Goal: Find specific page/section: Find specific page/section

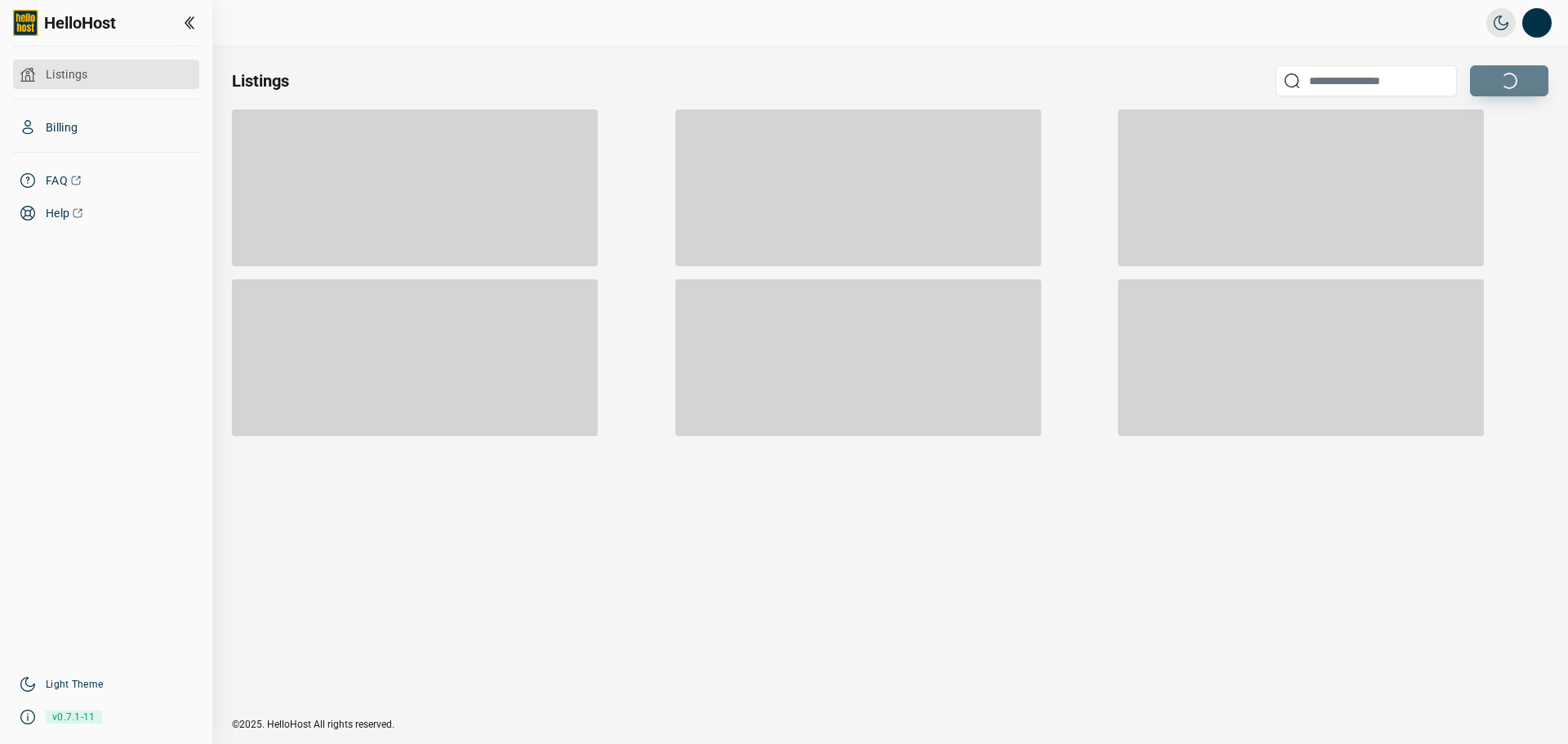
click at [86, 72] on span "Listings" at bounding box center [67, 74] width 43 height 16
click at [77, 120] on span "Billing" at bounding box center [62, 128] width 32 height 16
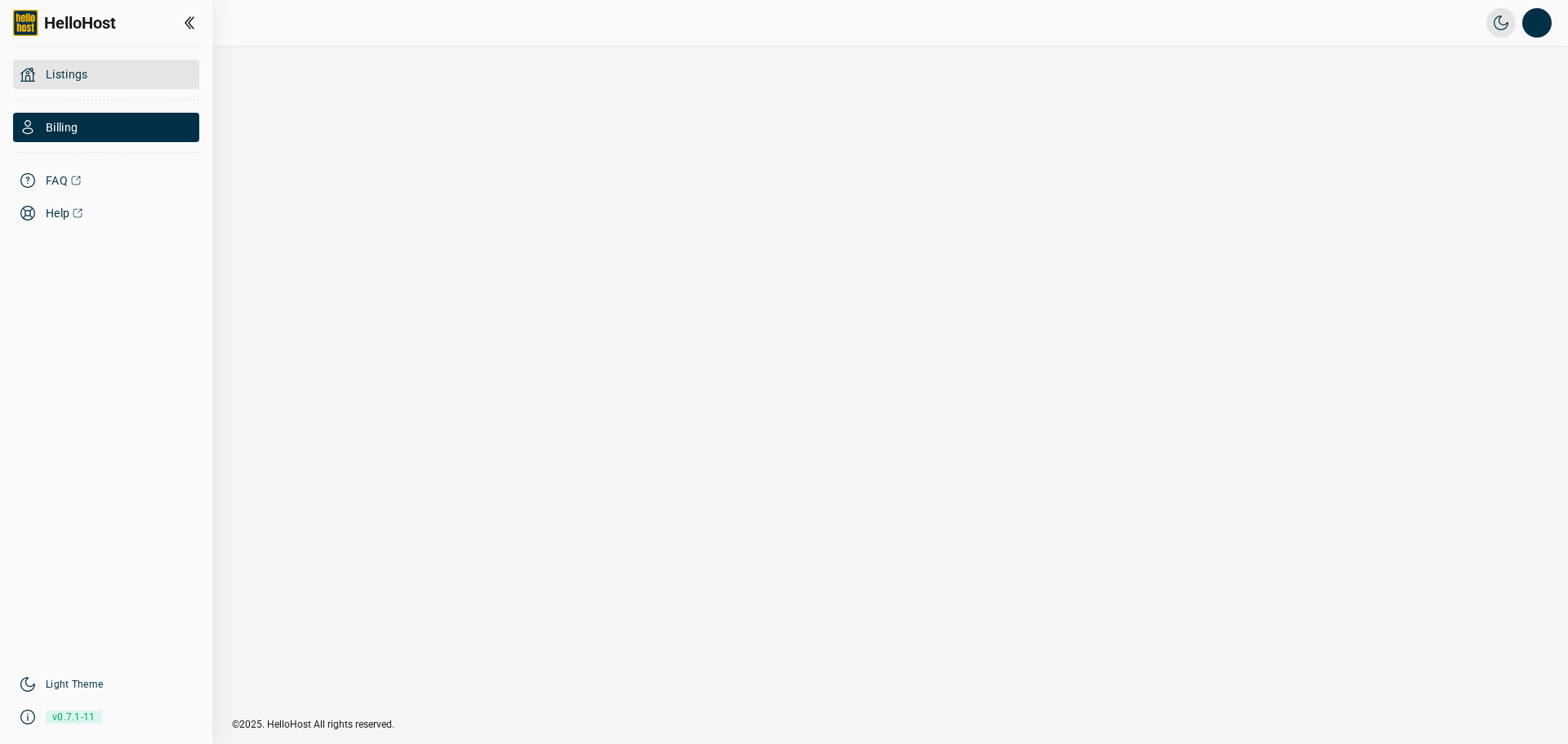
click at [104, 75] on div "Listings" at bounding box center [106, 74] width 186 height 29
